Goal: Obtain resource: Download file/media

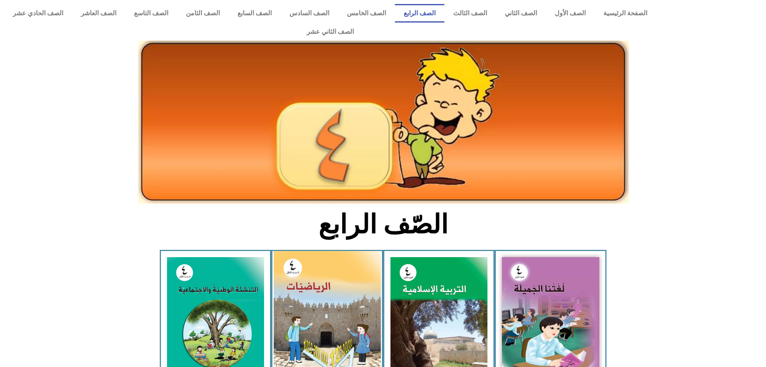
click at [337, 287] on img at bounding box center [327, 318] width 107 height 134
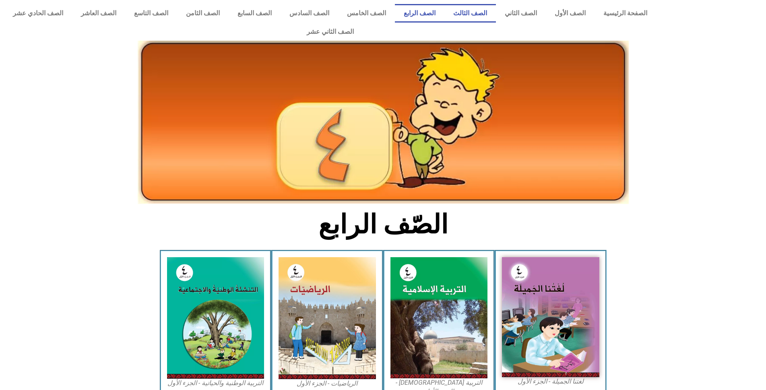
click at [483, 14] on link "الصف الثالث" at bounding box center [470, 13] width 52 height 19
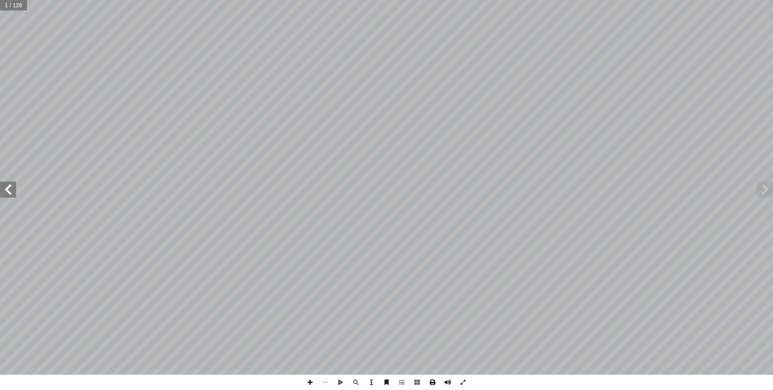
click at [432, 367] on span at bounding box center [432, 382] width 15 height 15
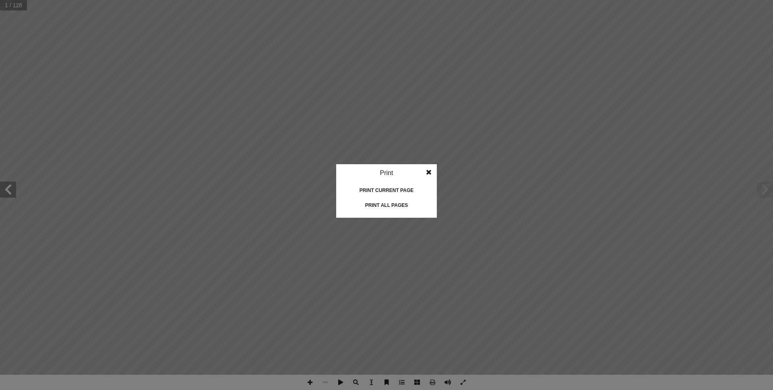
click at [402, 190] on div "Print current page" at bounding box center [386, 190] width 81 height 13
click at [382, 206] on div "Print all pages" at bounding box center [386, 205] width 81 height 13
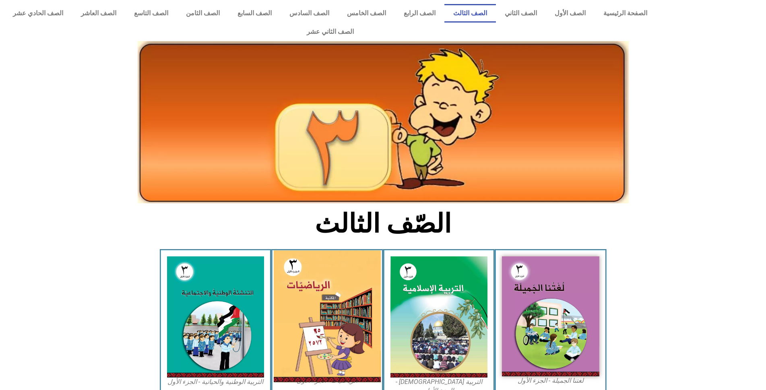
click at [317, 289] on img at bounding box center [327, 316] width 107 height 132
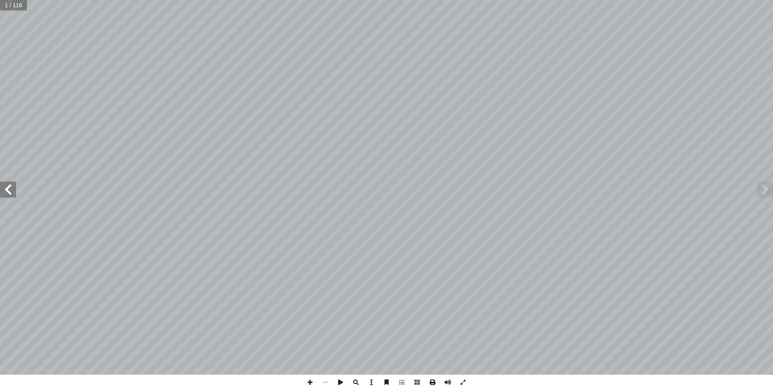
click at [431, 384] on span at bounding box center [432, 382] width 15 height 15
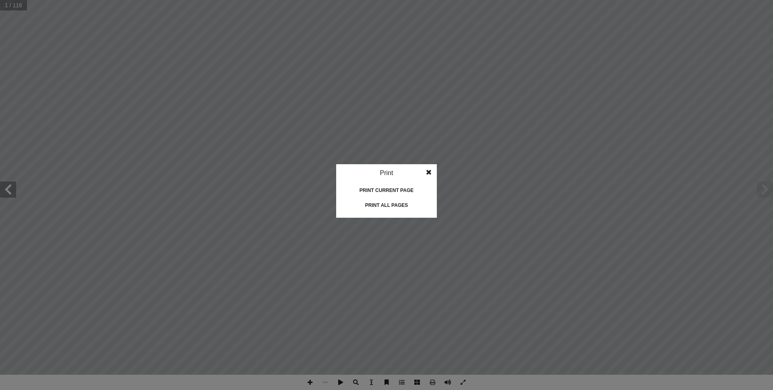
click at [383, 207] on div "Print all pages" at bounding box center [386, 205] width 81 height 13
